Goal: Transaction & Acquisition: Obtain resource

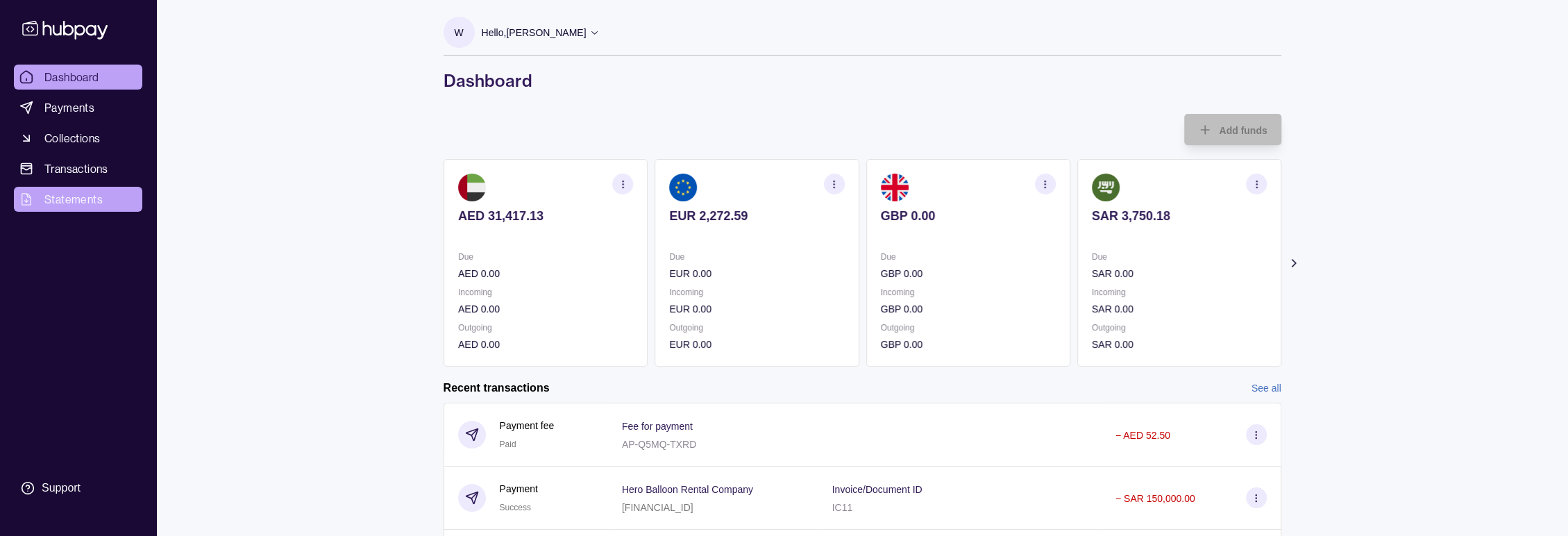
click at [106, 208] on link "Statements" at bounding box center [78, 199] width 129 height 25
click at [107, 202] on link "Statements" at bounding box center [78, 199] width 129 height 25
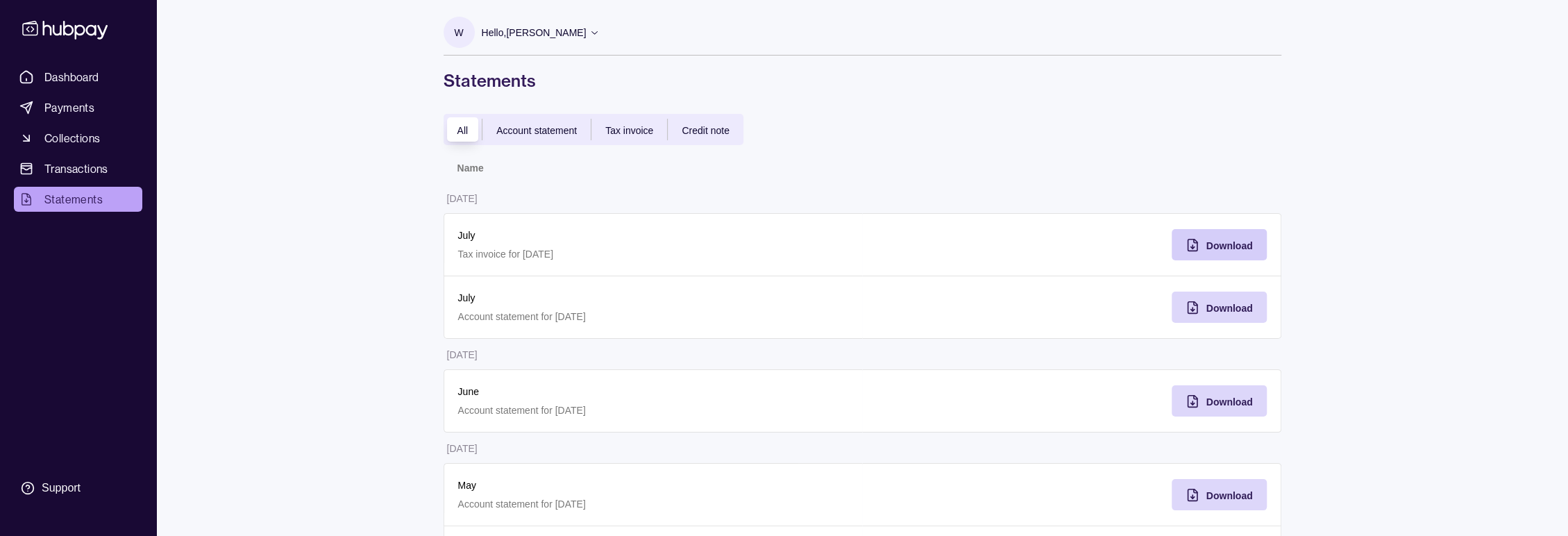
click at [1233, 235] on div "Download" at bounding box center [1209, 245] width 88 height 31
click at [1222, 306] on span "Download" at bounding box center [1229, 308] width 46 height 11
